Goal: Information Seeking & Learning: Understand process/instructions

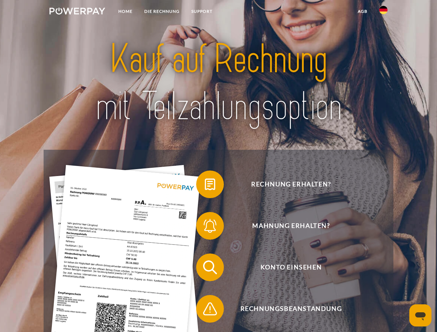
click at [77, 12] on img at bounding box center [78, 11] width 56 height 7
click at [384, 12] on img at bounding box center [383, 10] width 8 height 8
click at [362, 11] on link "agb" at bounding box center [362, 11] width 21 height 12
click at [205, 186] on span at bounding box center [199, 184] width 35 height 35
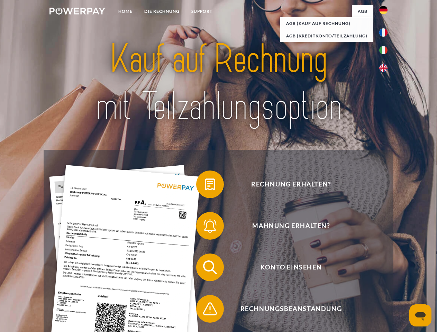
click at [205, 227] on span at bounding box center [199, 226] width 35 height 35
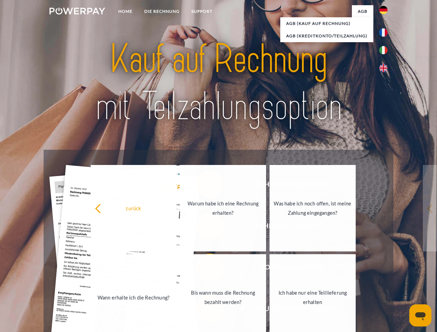
click at [205, 269] on link "Bis wann muss die Rechnung bezahlt werden?" at bounding box center [223, 297] width 86 height 87
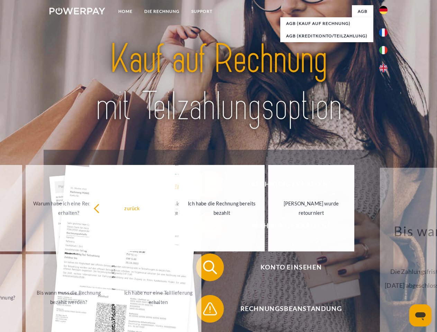
click at [205, 311] on span at bounding box center [199, 309] width 35 height 35
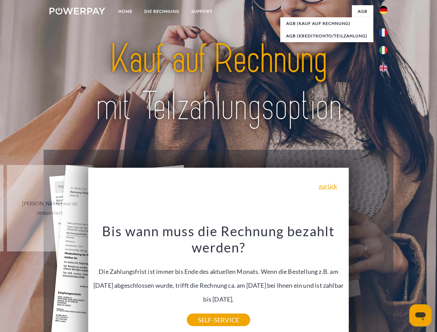
click at [421, 316] on icon "Messaging-Fenster öffnen" at bounding box center [420, 317] width 10 height 8
